Goal: Task Accomplishment & Management: Complete application form

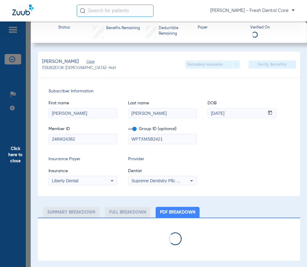
scroll to position [4771, 0]
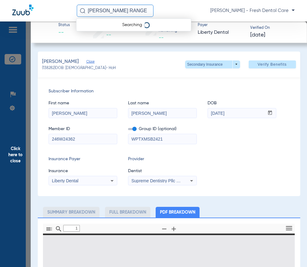
type input "[PERSON_NAME]"
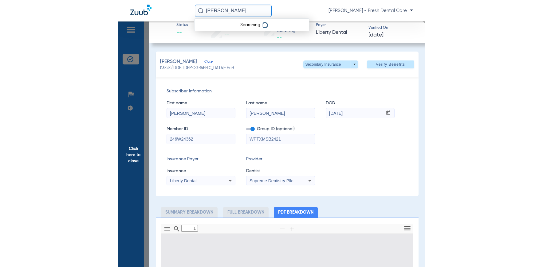
scroll to position [0, 0]
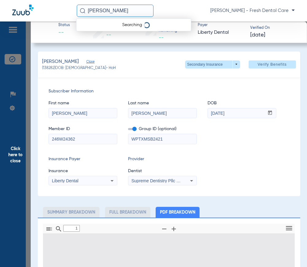
type input "0"
select select "page-width"
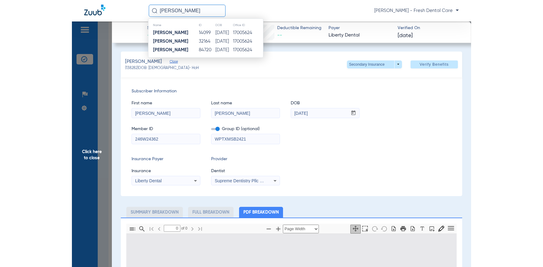
scroll to position [2990, 0]
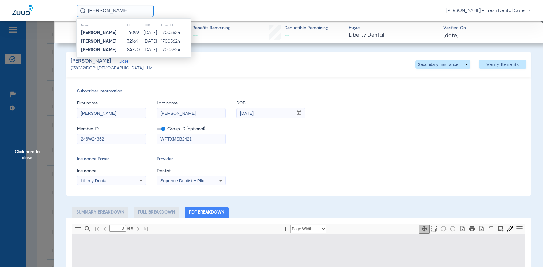
type input "[PERSON_NAME]"
click at [307, 133] on div "Member ID 246W24362 Group ID (optional) WPTXMSB2421" at bounding box center [298, 132] width 442 height 24
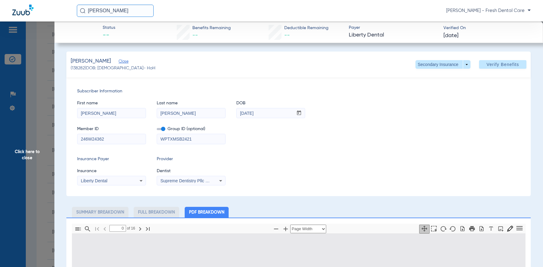
click at [307, 99] on div "First name [PERSON_NAME] Last name [PERSON_NAME] DOB mm / dd / yyyy [DATE]" at bounding box center [298, 107] width 442 height 24
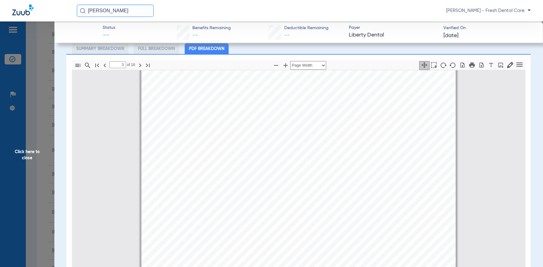
scroll to position [491, 0]
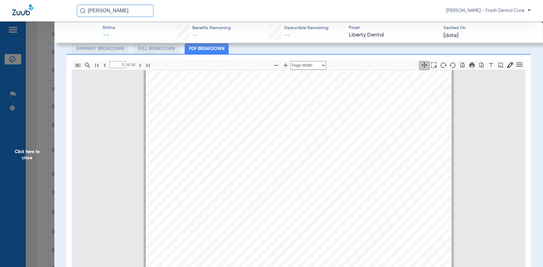
type input "2"
click at [28, 159] on span "Click here to close" at bounding box center [27, 154] width 54 height 267
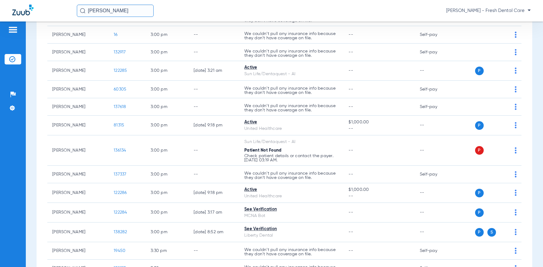
scroll to position [2949, 0]
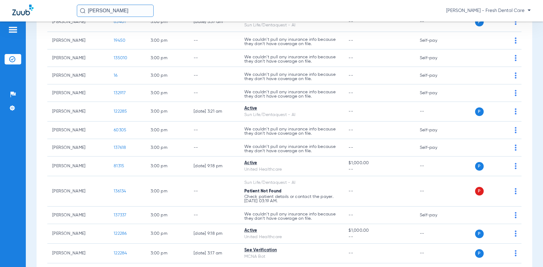
click at [133, 7] on input "[PERSON_NAME]" at bounding box center [115, 11] width 77 height 12
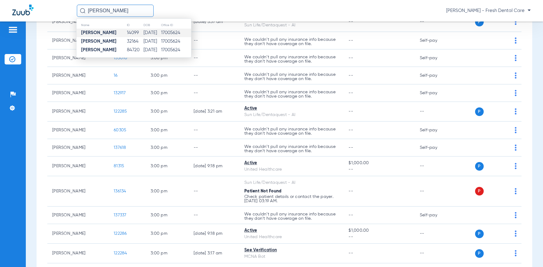
click at [143, 31] on td "[DATE]" at bounding box center [152, 33] width 18 height 9
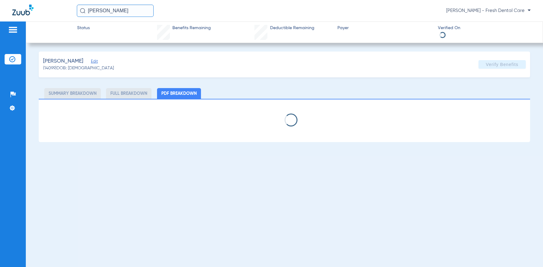
select select "page-width"
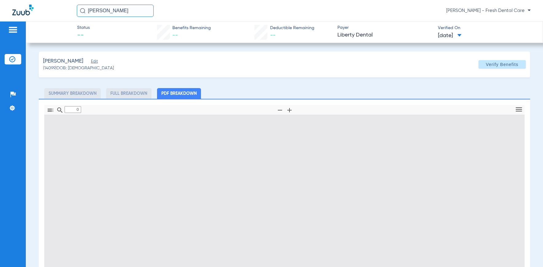
type input "1"
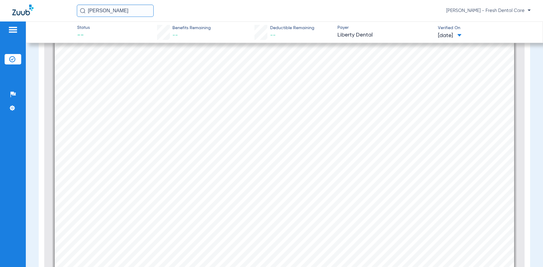
click at [307, 74] on div "Information provided below will be cross-checked with member eligibility record…" at bounding box center [284, 198] width 459 height 325
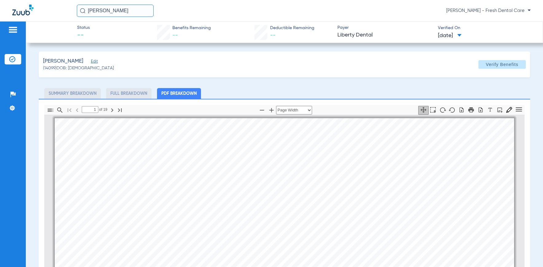
click at [13, 61] on img at bounding box center [12, 59] width 6 height 6
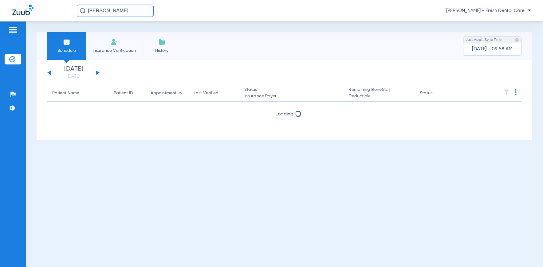
click at [307, 10] on span "[PERSON_NAME] - Fresh Dental Care" at bounding box center [488, 11] width 84 height 6
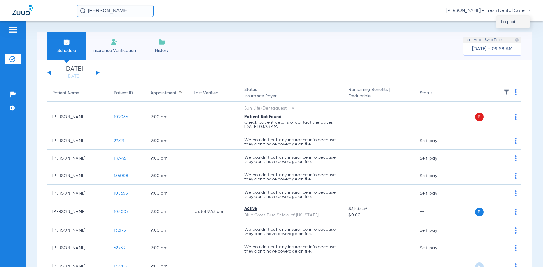
click at [307, 21] on span "Log out" at bounding box center [513, 22] width 24 height 4
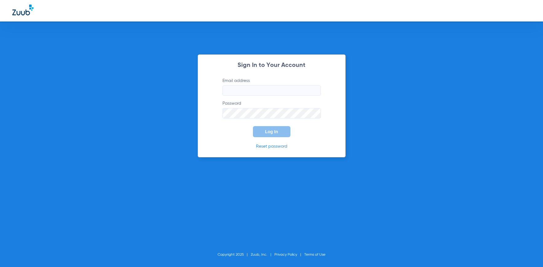
type input "[EMAIL_ADDRESS][DOMAIN_NAME]"
click at [279, 129] on button "Log In" at bounding box center [271, 131] width 37 height 11
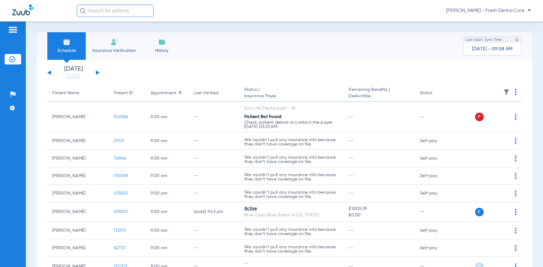
click at [112, 10] on input "text" at bounding box center [115, 11] width 77 height 12
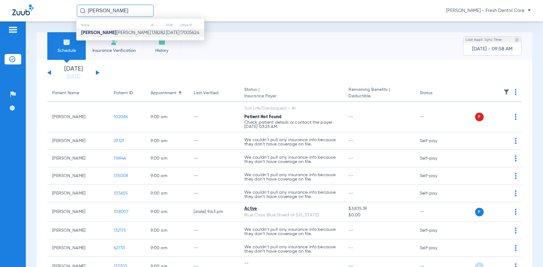
type input "[PERSON_NAME]"
click at [115, 31] on span "[PERSON_NAME]" at bounding box center [116, 32] width 70 height 5
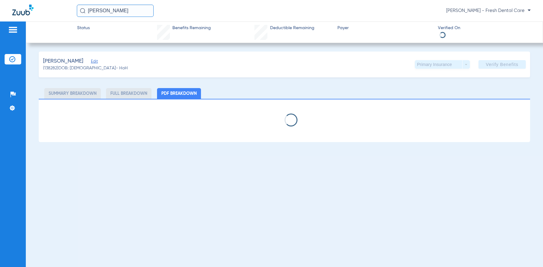
select select "page-width"
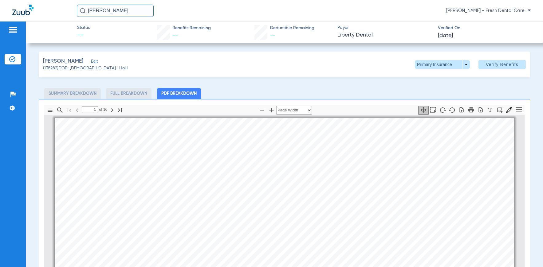
scroll to position [3, 0]
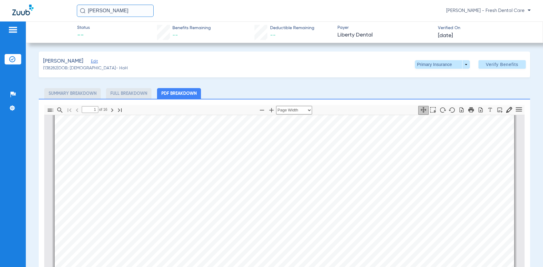
click at [95, 62] on span "Edit" at bounding box center [94, 62] width 6 height 6
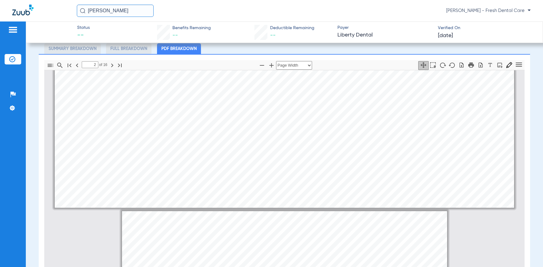
scroll to position [290, 0]
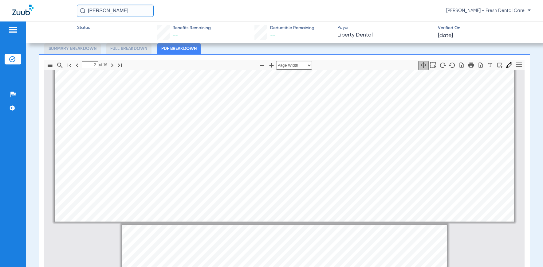
type input "1"
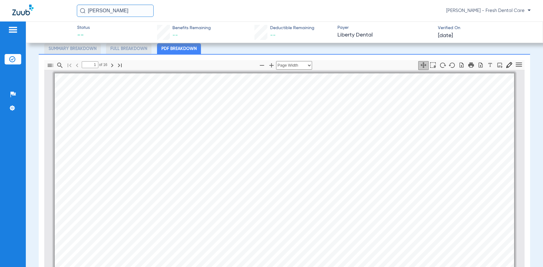
scroll to position [0, 0]
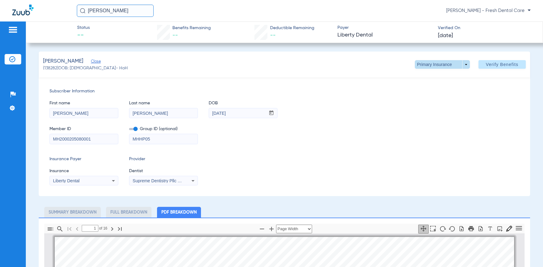
click at [307, 62] on span at bounding box center [442, 64] width 55 height 9
click at [307, 89] on span "Secondary Insurance" at bounding box center [435, 89] width 41 height 4
type input "246W24362"
type input "WPTXMSB2421"
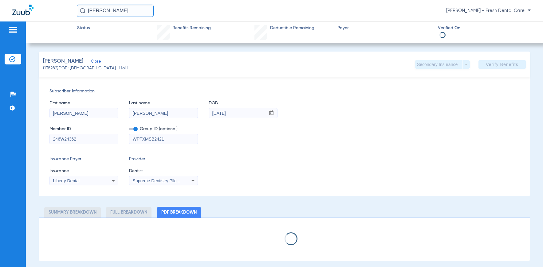
select select "page-width"
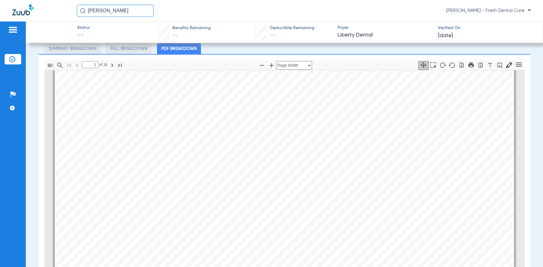
scroll to position [167, 0]
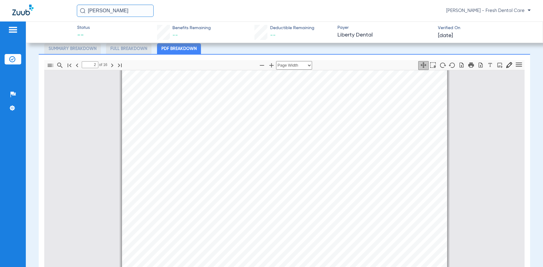
type input "3"
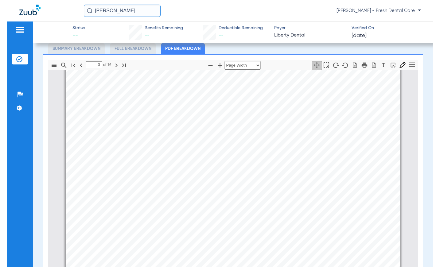
scroll to position [858, 0]
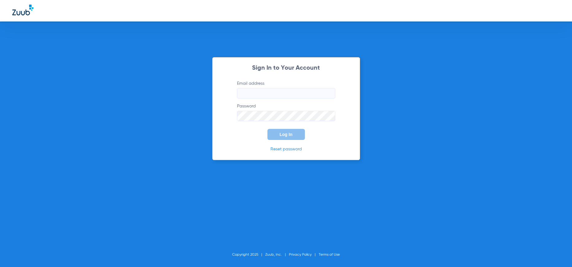
type input "[EMAIL_ADDRESS][DOMAIN_NAME]"
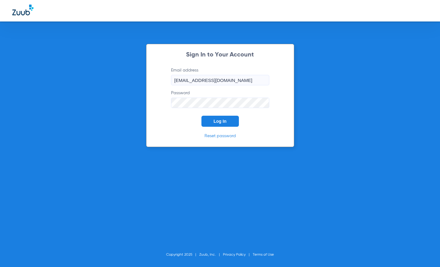
click at [223, 123] on span "Log In" at bounding box center [220, 121] width 13 height 5
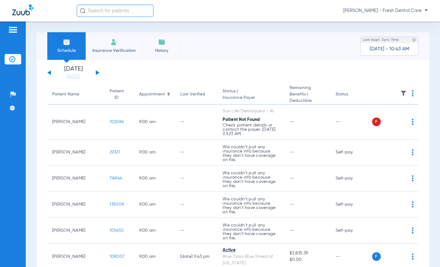
click at [116, 42] on img at bounding box center [114, 41] width 7 height 7
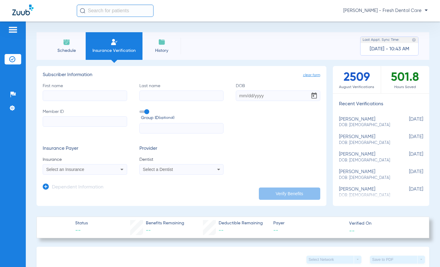
click at [86, 95] on input "First name" at bounding box center [85, 96] width 84 height 10
type input "[PERSON_NAME]"
type input "[DATE]"
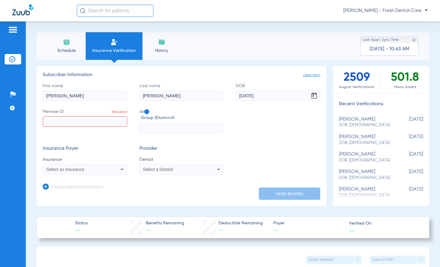
paste input "44500058"
type input "44500058"
paste input "WCTX2405"
type input "WCTX2405"
click at [103, 169] on div "Select an Insurance" at bounding box center [77, 169] width 62 height 4
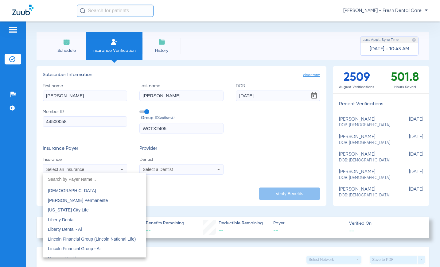
scroll to position [2375, 0]
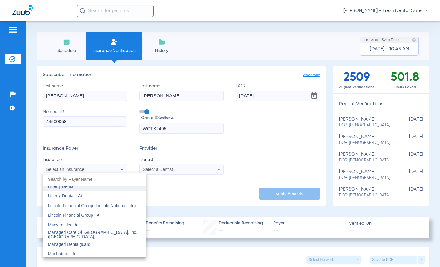
click at [71, 188] on span "Liberty Dental" at bounding box center [61, 186] width 26 height 5
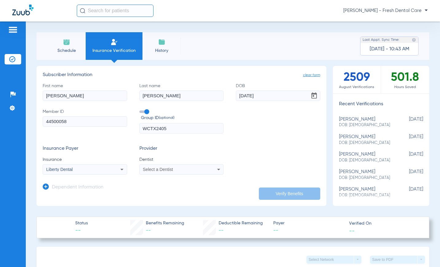
click at [156, 173] on div "Select a Dentist" at bounding box center [182, 169] width 84 height 7
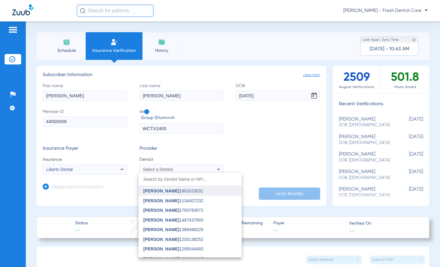
click at [166, 193] on span "[PERSON_NAME]" at bounding box center [161, 191] width 36 height 5
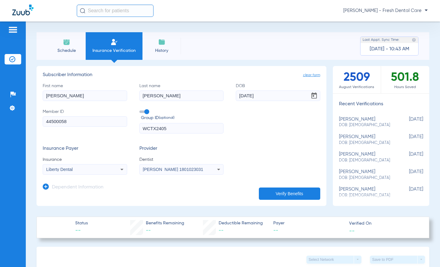
click at [290, 150] on div "Insurance Payer Insurance Liberty Dental Provider Dentist [PERSON_NAME] 1801023…" at bounding box center [182, 160] width 278 height 29
click at [290, 194] on button "Verify Benefits" at bounding box center [289, 194] width 61 height 12
